Goal: Transaction & Acquisition: Purchase product/service

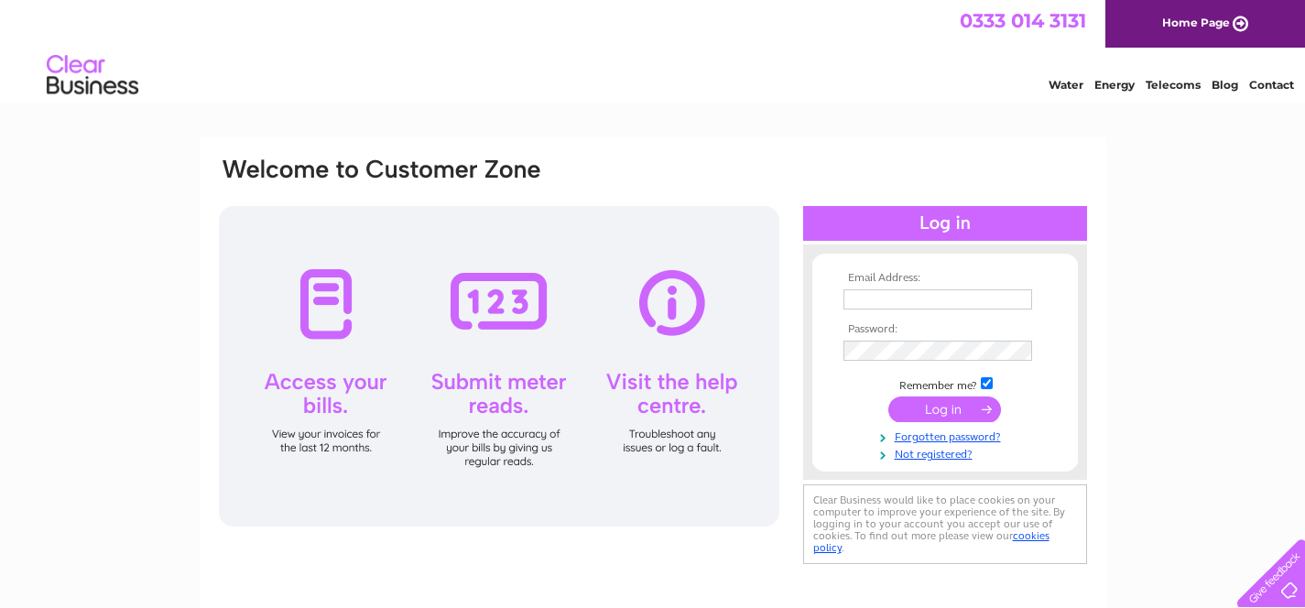
type input "sanjay@starpropertyinvestments.co.uk"
click at [928, 412] on input "submit" at bounding box center [944, 409] width 113 height 26
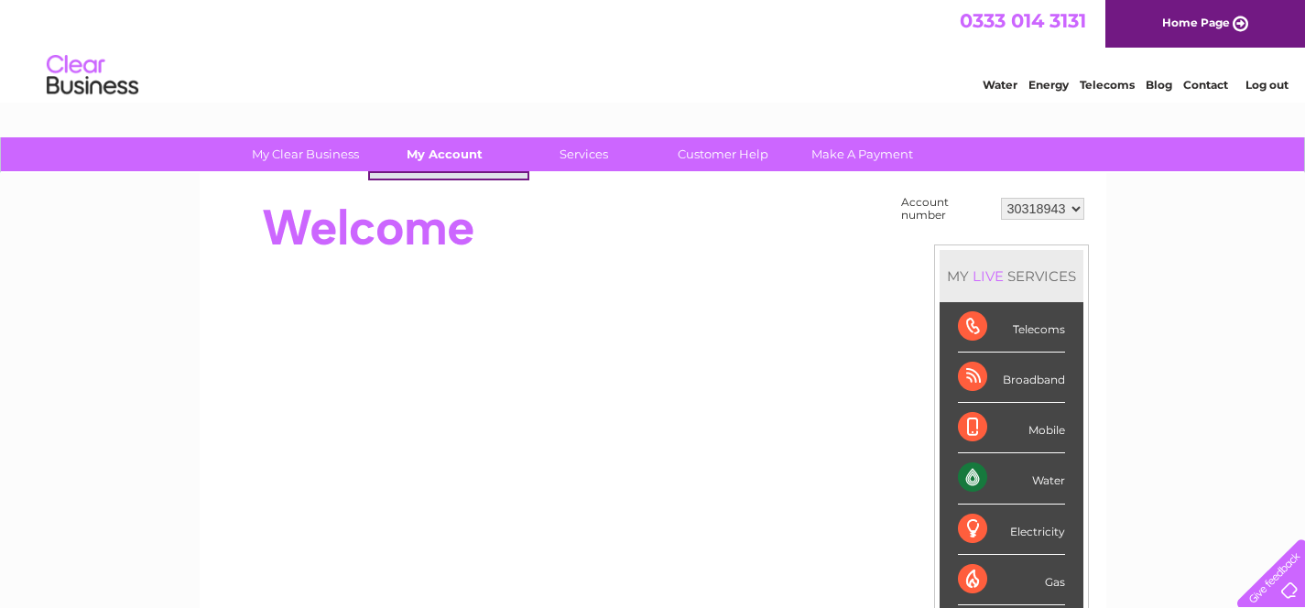
click at [437, 159] on link "My Account" at bounding box center [444, 154] width 151 height 34
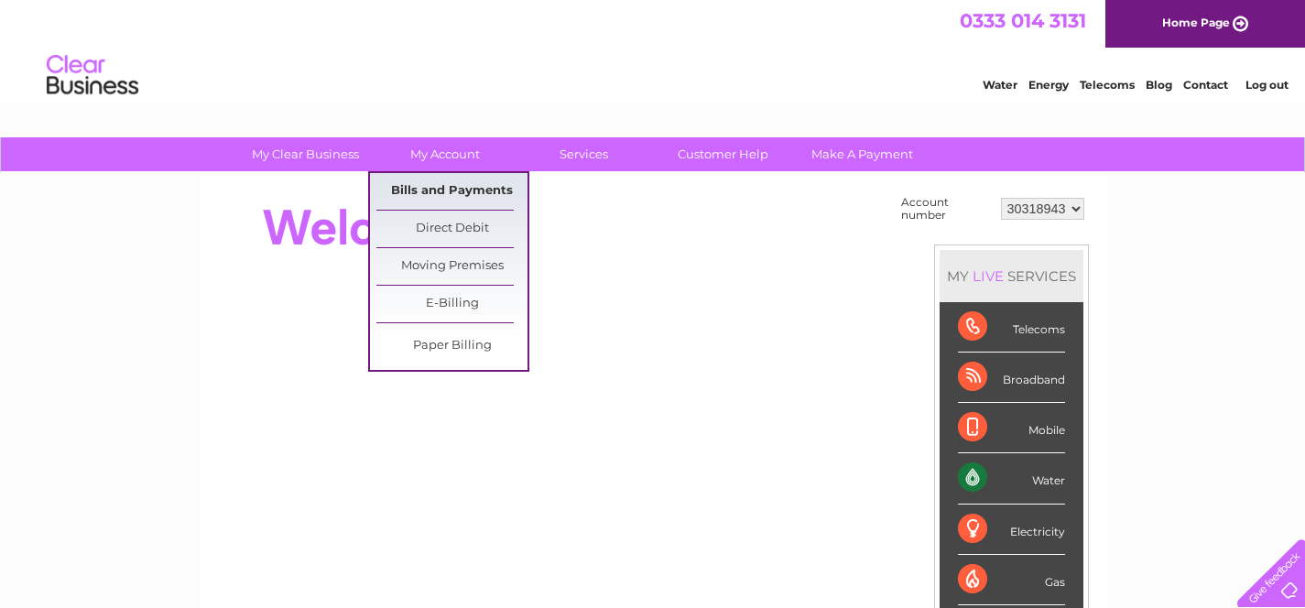
click at [429, 192] on link "Bills and Payments" at bounding box center [451, 191] width 151 height 37
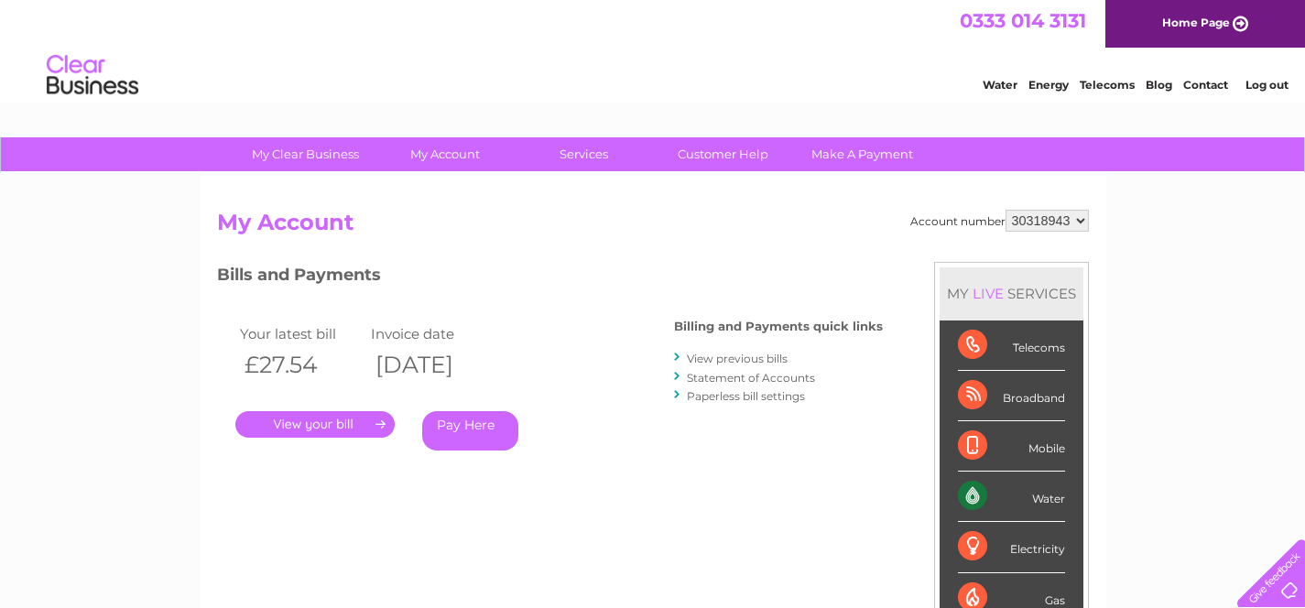
click at [495, 427] on link "Pay Here" at bounding box center [470, 430] width 96 height 39
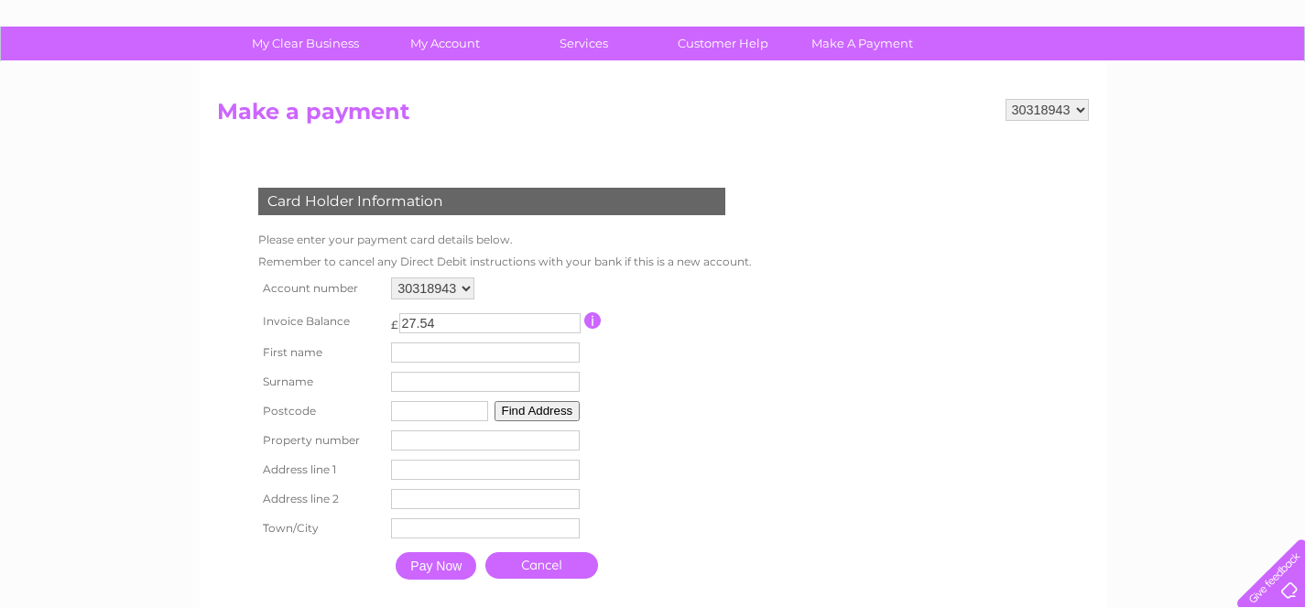
scroll to position [113, 0]
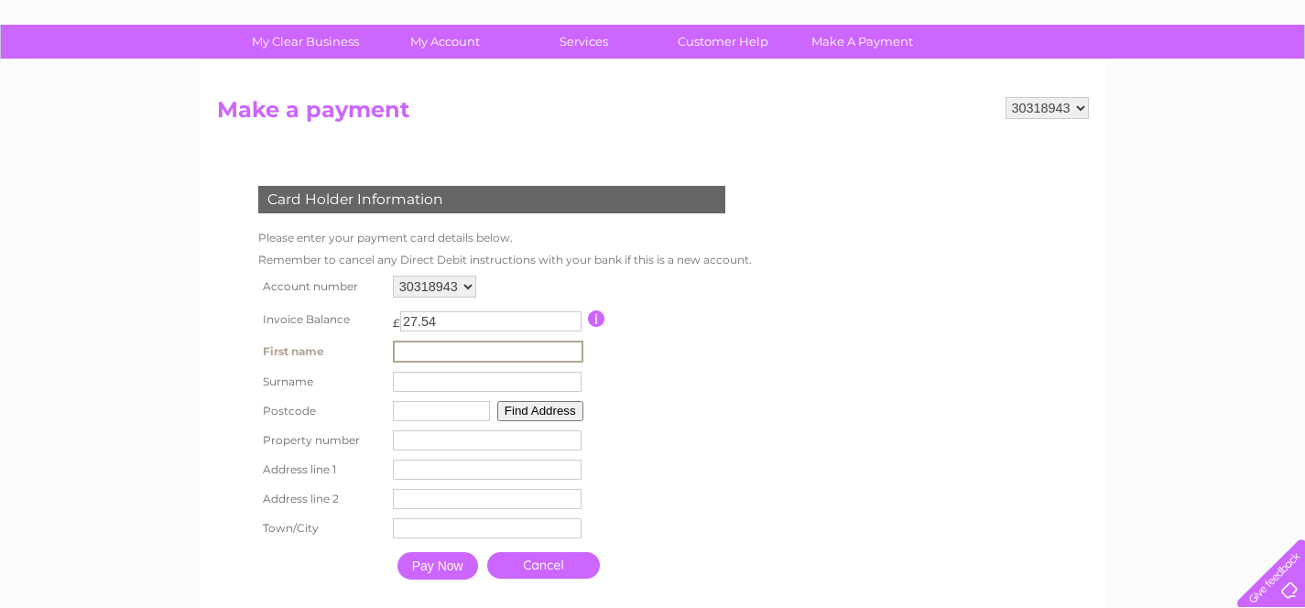
click at [437, 352] on input "text" at bounding box center [488, 352] width 190 height 22
type input "Sanjay"
type input "Gurjar"
type input "LE7 9UQ"
type input "90"
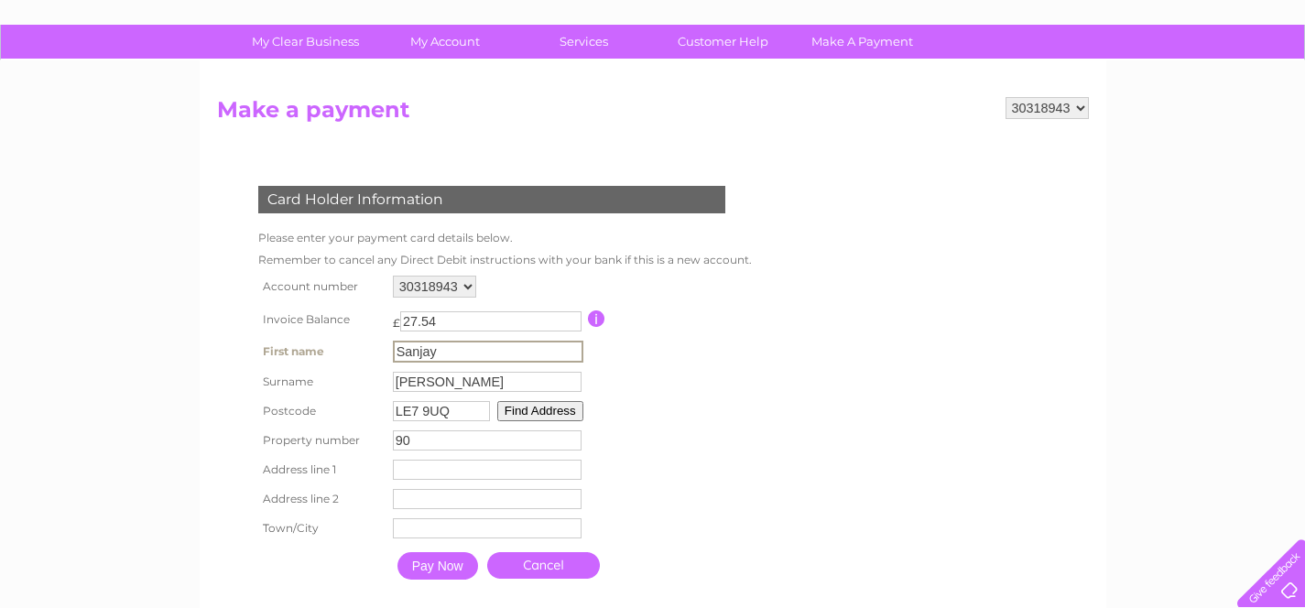
type input "90 Pulford Drive"
type input "Leicester"
click at [448, 565] on input "Pay Now" at bounding box center [437, 565] width 81 height 27
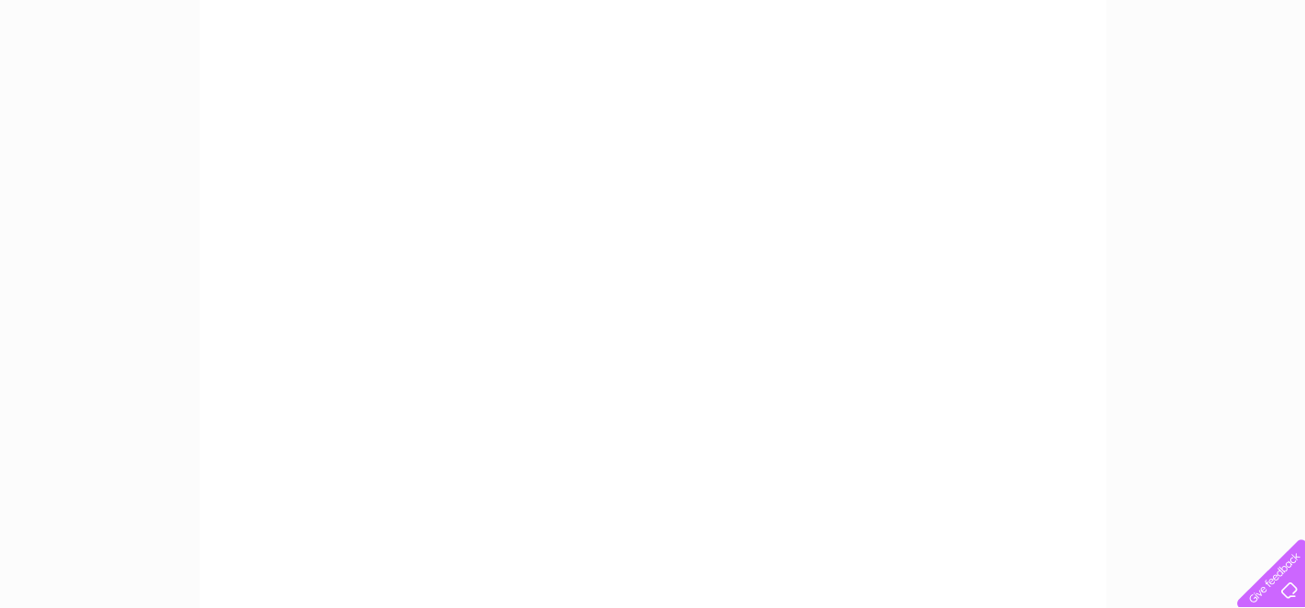
scroll to position [305, 0]
